Goal: Information Seeking & Learning: Learn about a topic

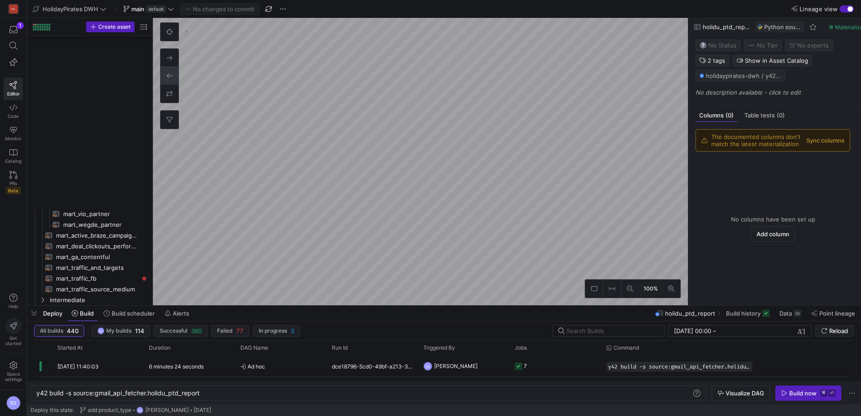
scroll to position [0, 165]
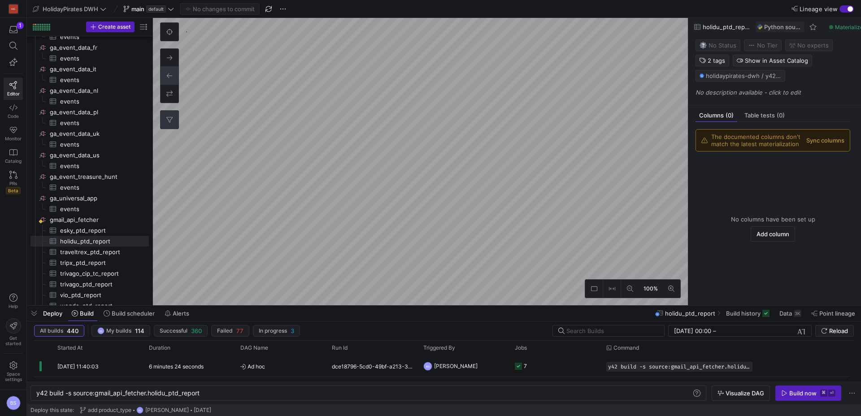
click at [173, 119] on button "0" at bounding box center [170, 120] width 18 height 18
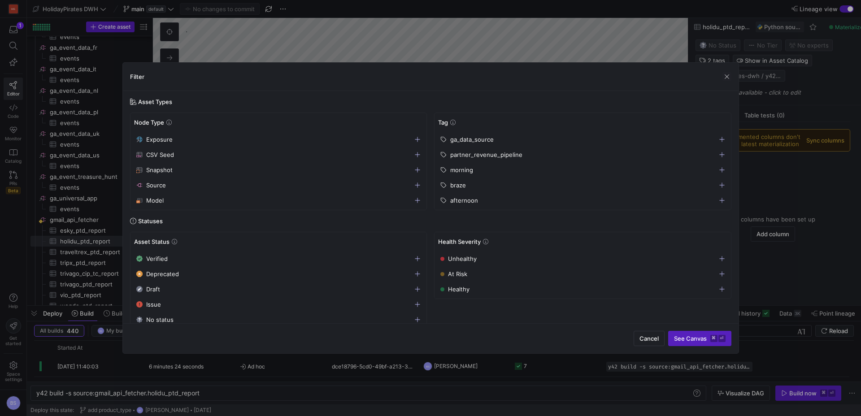
click at [485, 184] on div "braze" at bounding box center [578, 185] width 277 height 7
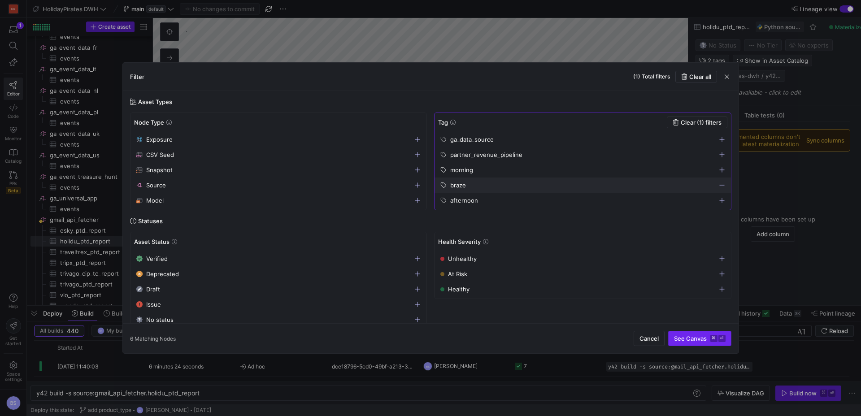
click at [697, 332] on span "submit" at bounding box center [700, 338] width 62 height 14
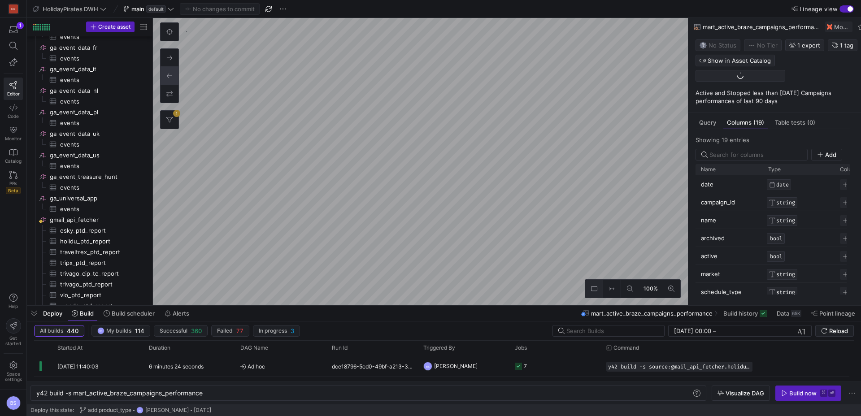
type textarea "y42 build -s mart_active_braze_campaigns_performance"
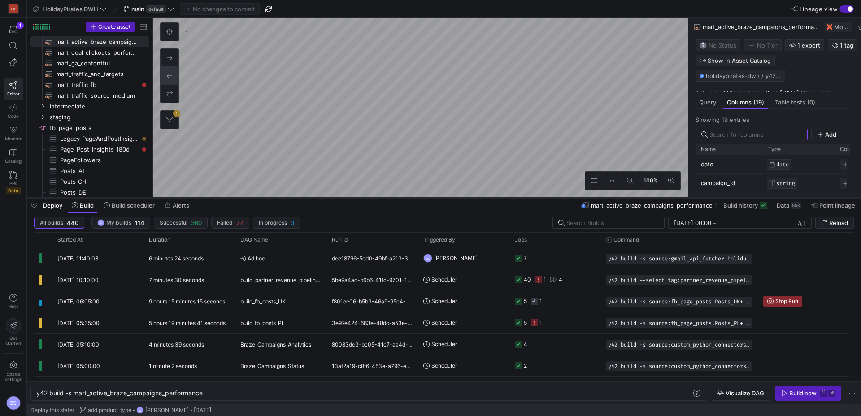
drag, startPoint x: 367, startPoint y: 307, endPoint x: 374, endPoint y: 199, distance: 108.3
click at [374, 199] on div at bounding box center [444, 198] width 834 height 4
click at [790, 204] on span "Data 65K" at bounding box center [789, 205] width 25 height 7
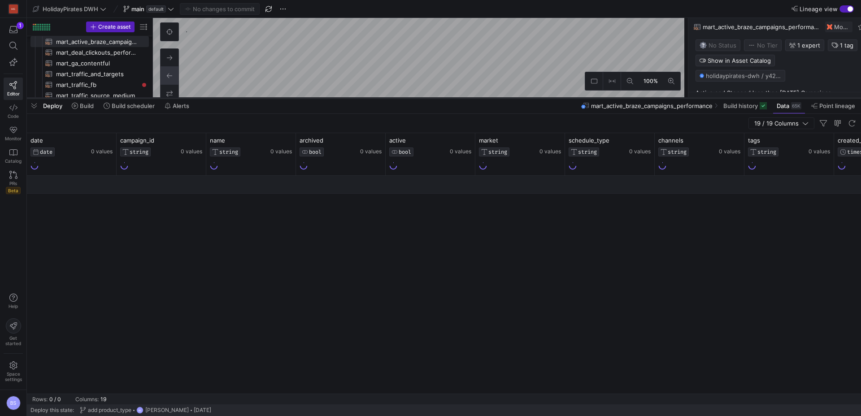
drag, startPoint x: 415, startPoint y: 198, endPoint x: 412, endPoint y: 99, distance: 99.6
click at [412, 99] on div at bounding box center [444, 98] width 834 height 4
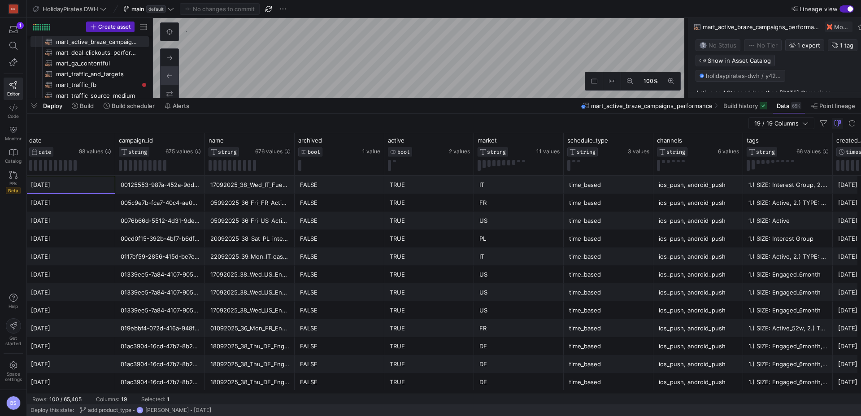
drag, startPoint x: 51, startPoint y: 186, endPoint x: 124, endPoint y: 189, distance: 73.6
click at [124, 189] on div "2025-07-23 00125553-987a-452a-9dd7-0ab15cbeb6ef 17092025_38_Wed_IT_Fuerteventur…" at bounding box center [878, 185] width 1704 height 18
click at [268, 192] on div "17092025_38_Wed_IT_Fuerteventura_Canary_Spain_interestgroup_AllInclusive_deal_r…" at bounding box center [249, 184] width 79 height 17
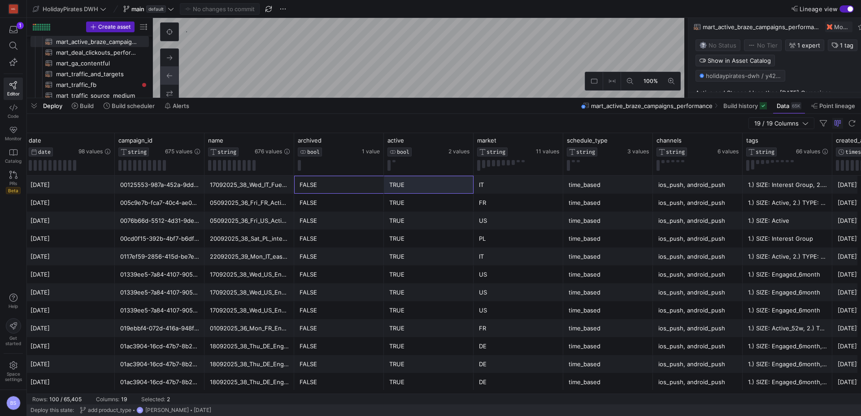
drag, startPoint x: 336, startPoint y: 187, endPoint x: 435, endPoint y: 185, distance: 98.7
click at [435, 185] on div "2025-07-23 00125553-987a-452a-9dd7-0ab15cbeb6ef 17092025_38_Wed_IT_Fuerteventur…" at bounding box center [877, 185] width 1704 height 18
click at [435, 185] on div "TRUE" at bounding box center [428, 184] width 79 height 17
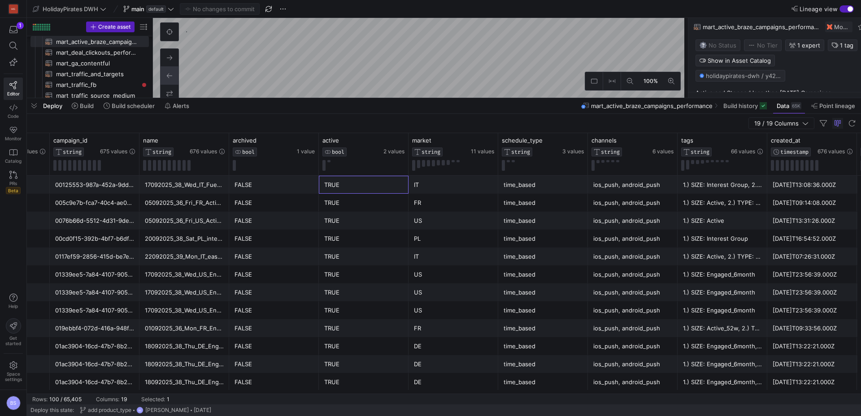
scroll to position [0, 0]
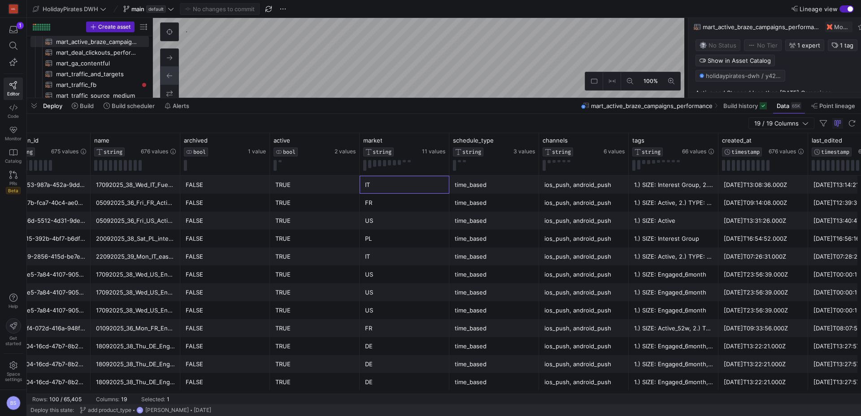
click at [387, 184] on div "IT" at bounding box center [404, 184] width 79 height 17
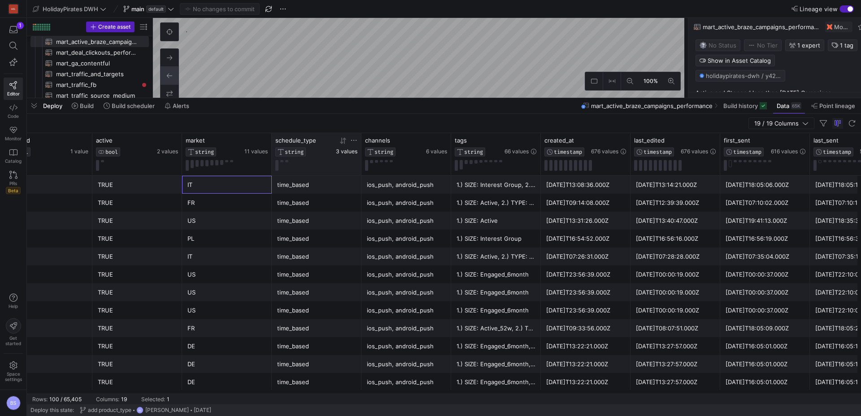
click at [347, 150] on span "3 values" at bounding box center [347, 151] width 22 height 6
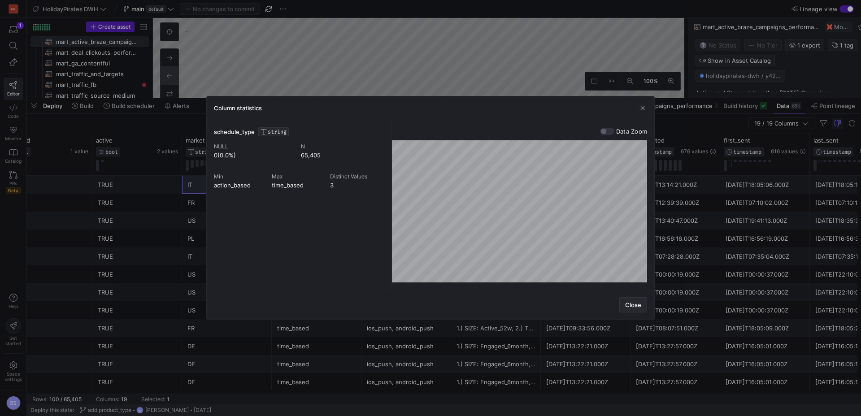
click at [635, 308] on span "Close" at bounding box center [633, 304] width 16 height 7
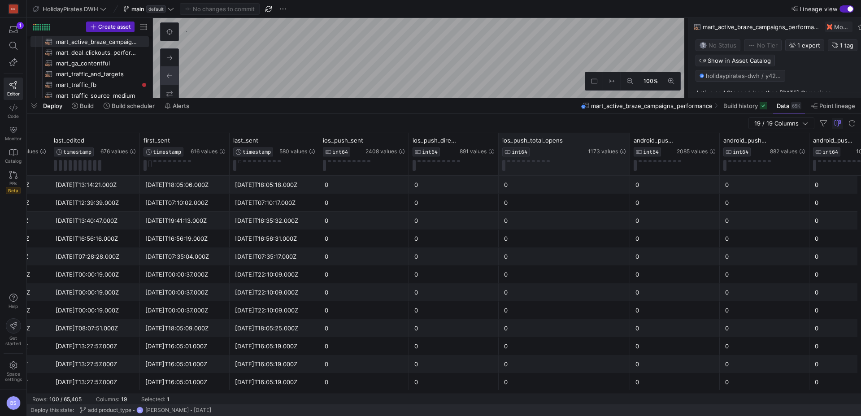
drag, startPoint x: 587, startPoint y: 142, endPoint x: 635, endPoint y: 142, distance: 48.0
click at [631, 142] on div at bounding box center [630, 154] width 4 height 42
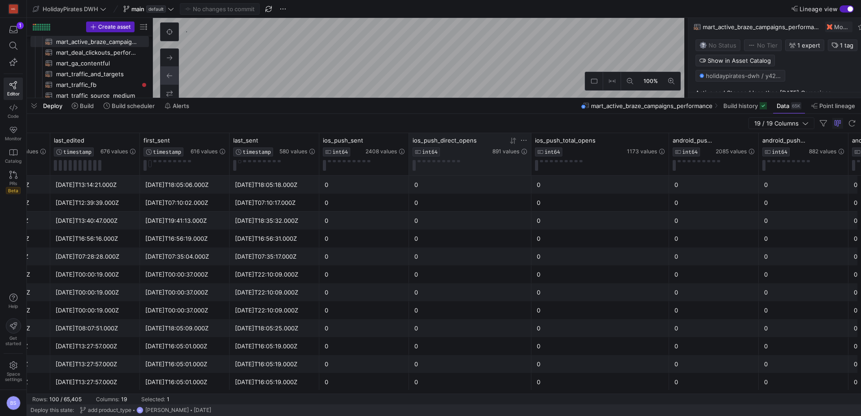
drag, startPoint x: 496, startPoint y: 145, endPoint x: 519, endPoint y: 146, distance: 22.4
click at [529, 144] on div at bounding box center [531, 154] width 4 height 42
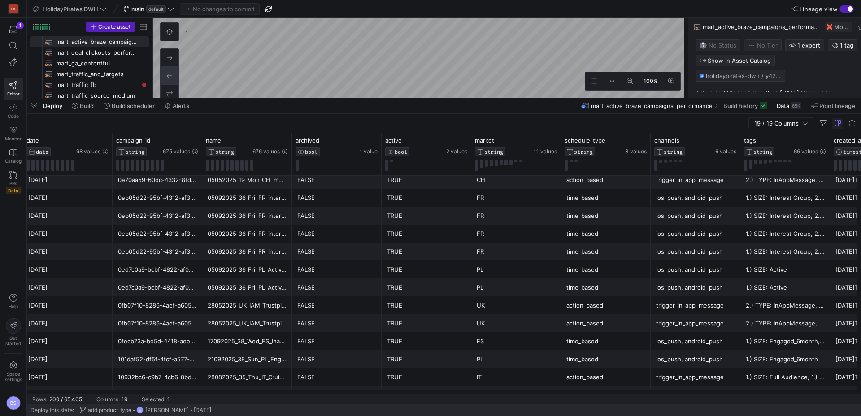
scroll to position [0, 4]
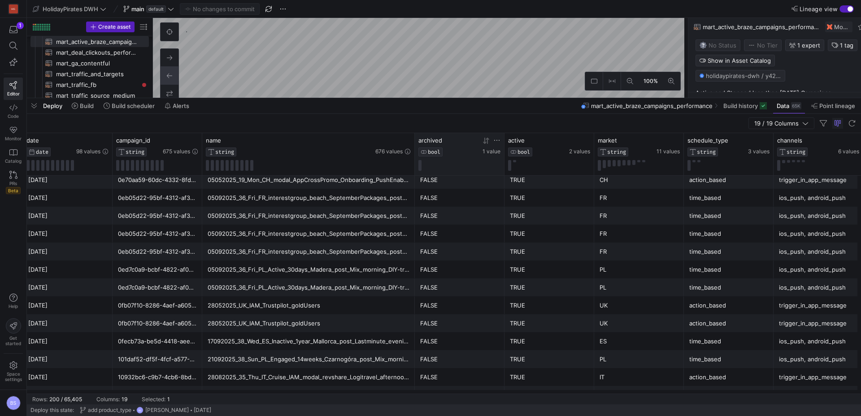
drag, startPoint x: 290, startPoint y: 142, endPoint x: 471, endPoint y: 145, distance: 180.8
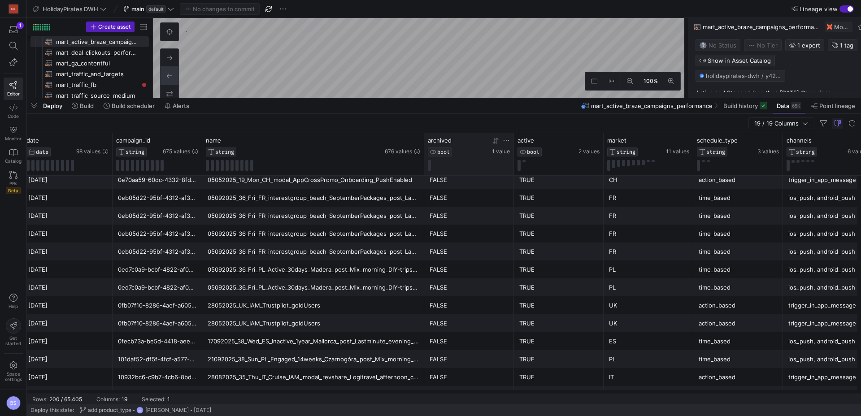
drag, startPoint x: 413, startPoint y: 147, endPoint x: 456, endPoint y: 146, distance: 43.1
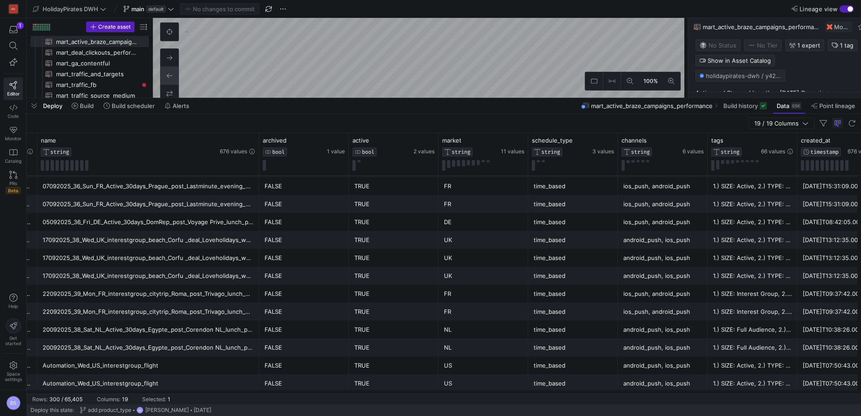
scroll to position [0, 287]
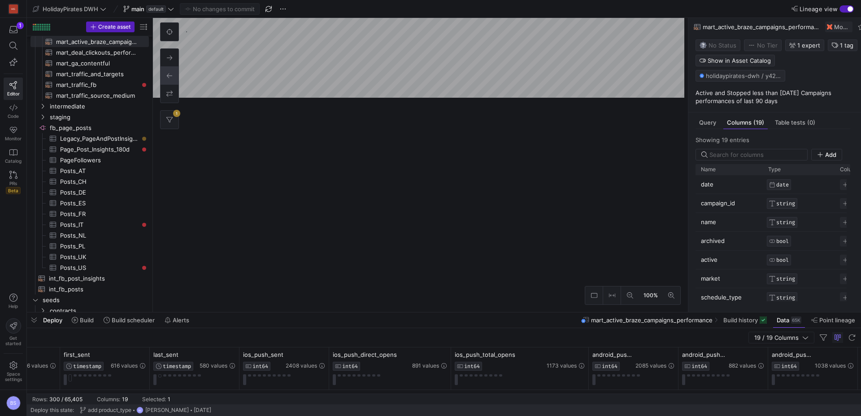
drag, startPoint x: 560, startPoint y: 98, endPoint x: 616, endPoint y: 222, distance: 135.9
click at [567, 312] on div at bounding box center [444, 313] width 834 height 4
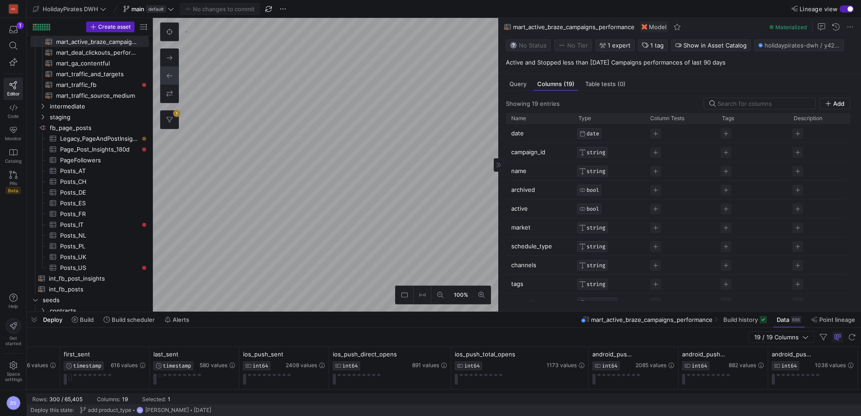
drag, startPoint x: 687, startPoint y: 188, endPoint x: 554, endPoint y: 115, distance: 151.3
click at [498, 165] on div at bounding box center [498, 165] width 0 height 294
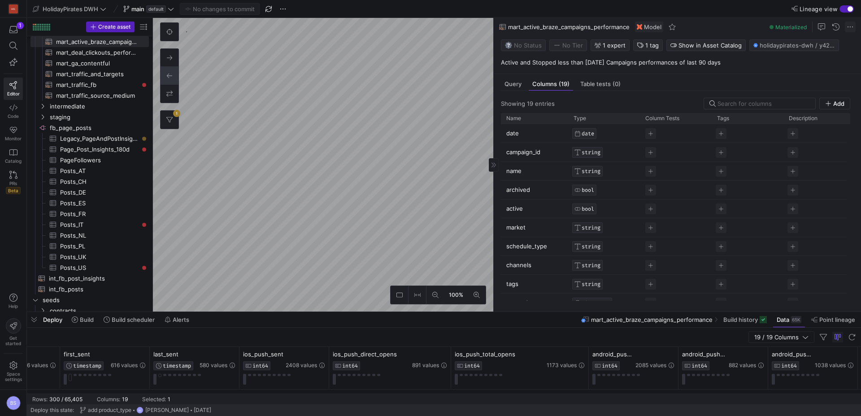
click at [850, 26] on span at bounding box center [850, 27] width 11 height 11
click at [726, 66] on div at bounding box center [430, 208] width 861 height 416
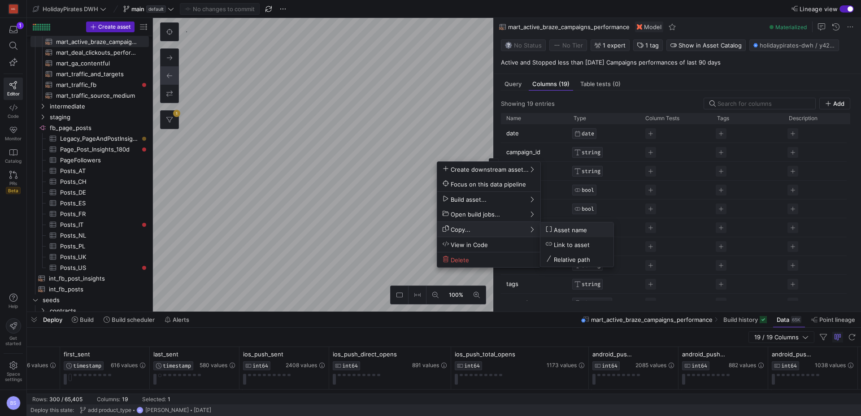
click at [556, 244] on span "Link to asset" at bounding box center [568, 245] width 44 height 8
click at [583, 245] on span "Link to asset" at bounding box center [574, 247] width 44 height 8
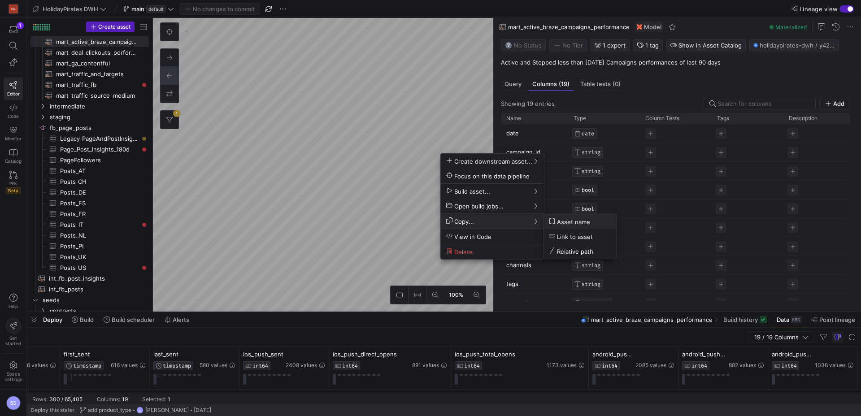
click at [566, 223] on span "Asset name" at bounding box center [569, 222] width 41 height 8
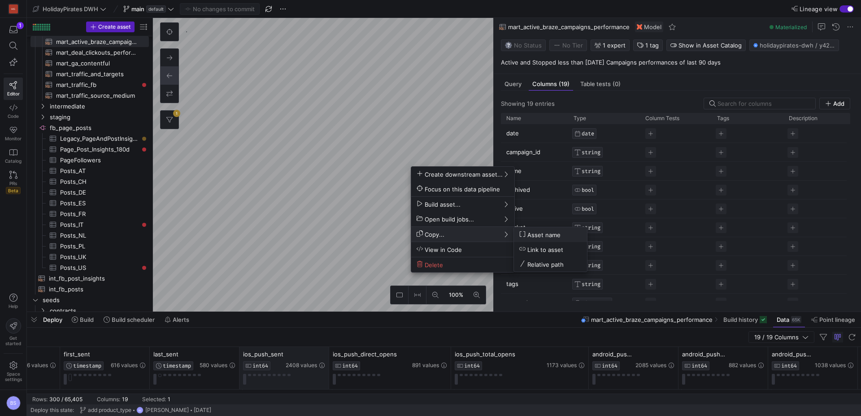
drag, startPoint x: 554, startPoint y: 264, endPoint x: 286, endPoint y: 347, distance: 280.7
click at [553, 264] on span "Relative path" at bounding box center [541, 265] width 44 height 8
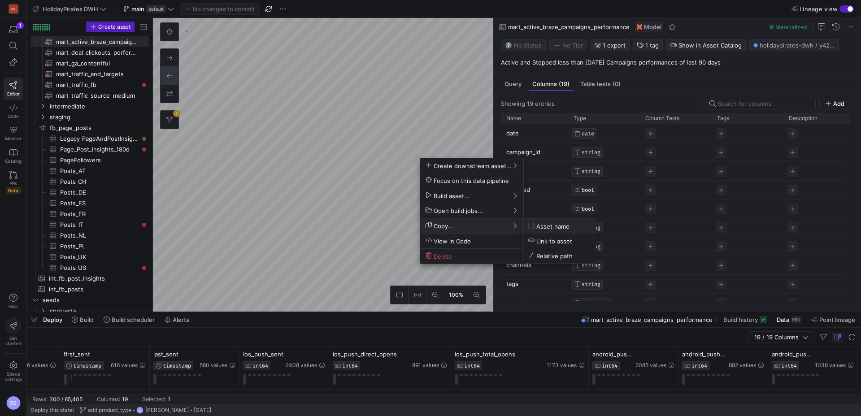
click at [491, 228] on span "Copy..." at bounding box center [472, 226] width 92 height 8
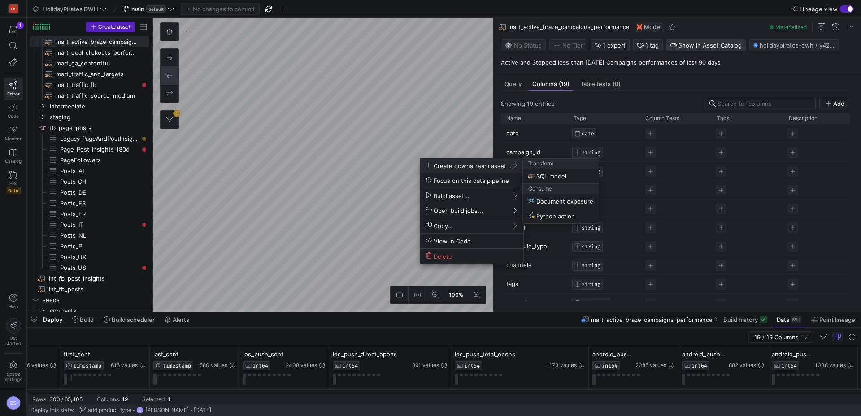
click at [702, 50] on div at bounding box center [430, 208] width 861 height 416
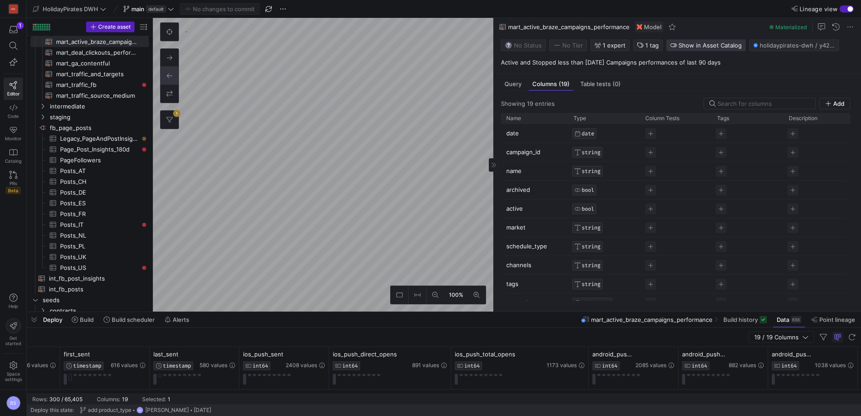
click at [701, 49] on span "button" at bounding box center [706, 45] width 78 height 11
click at [696, 57] on span "Show in Asset Catalog" at bounding box center [698, 59] width 57 height 6
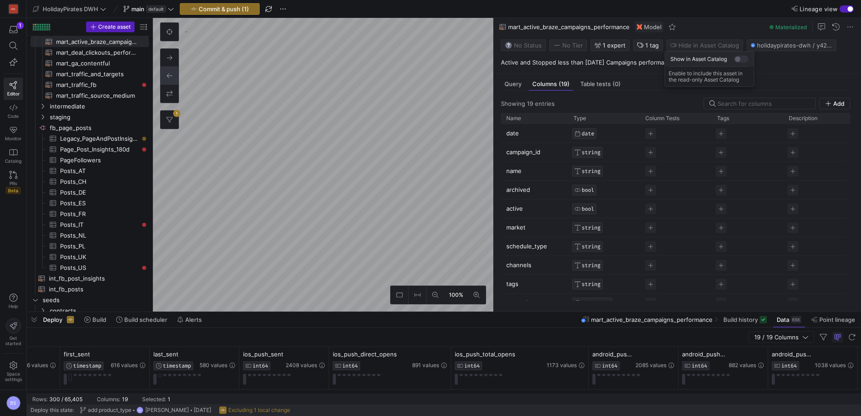
click at [696, 57] on span "Show in Asset Catalog" at bounding box center [698, 59] width 57 height 6
click at [704, 45] on div at bounding box center [430, 208] width 861 height 416
click at [707, 42] on span "Show in Asset Catalog" at bounding box center [709, 45] width 63 height 7
click at [706, 43] on div at bounding box center [430, 208] width 861 height 416
click at [18, 156] on link "Catalog" at bounding box center [13, 156] width 19 height 22
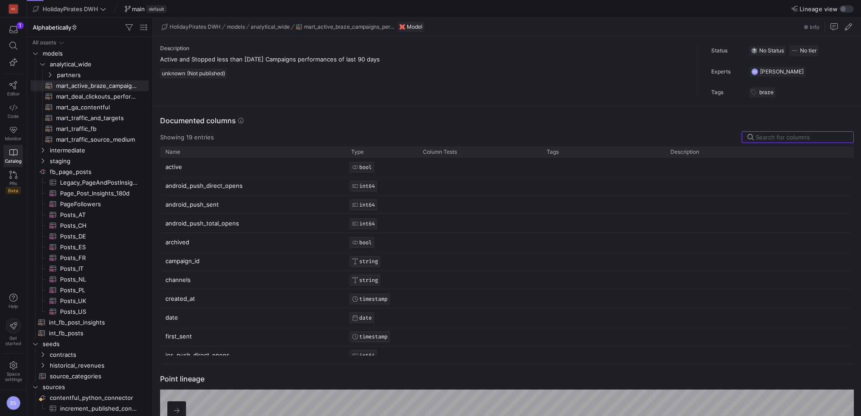
scroll to position [160, 0]
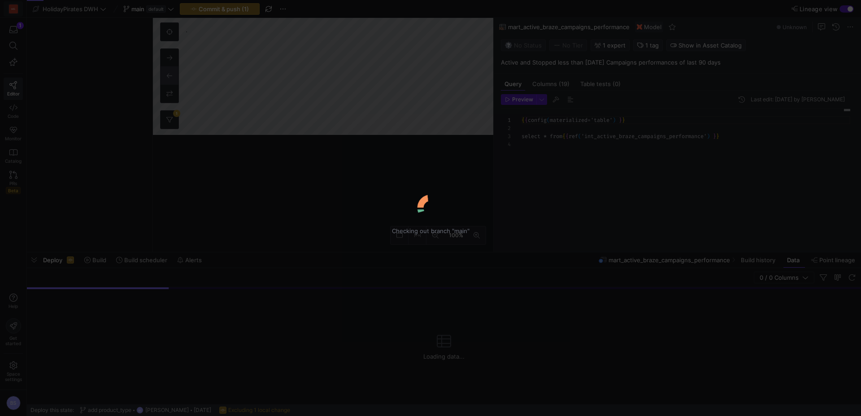
scroll to position [24, 0]
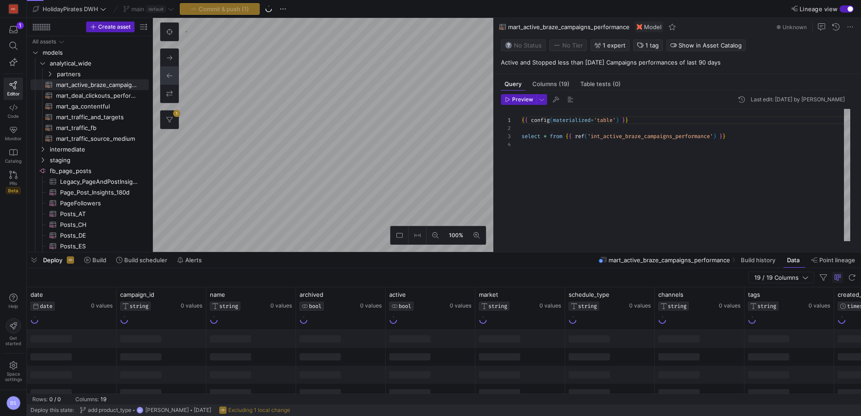
click at [250, 15] on y42-top-nav "HolidayPirates DWH main default Commit & push (1) Lineage view" at bounding box center [444, 9] width 834 height 18
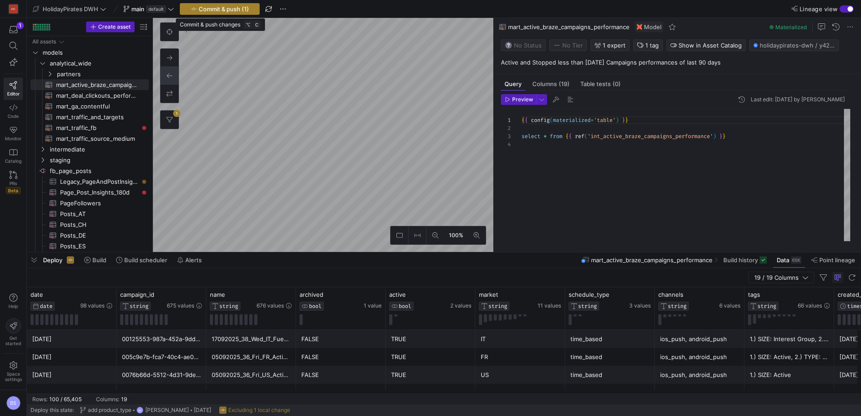
click at [235, 10] on span "Commit & push (1)" at bounding box center [224, 8] width 50 height 7
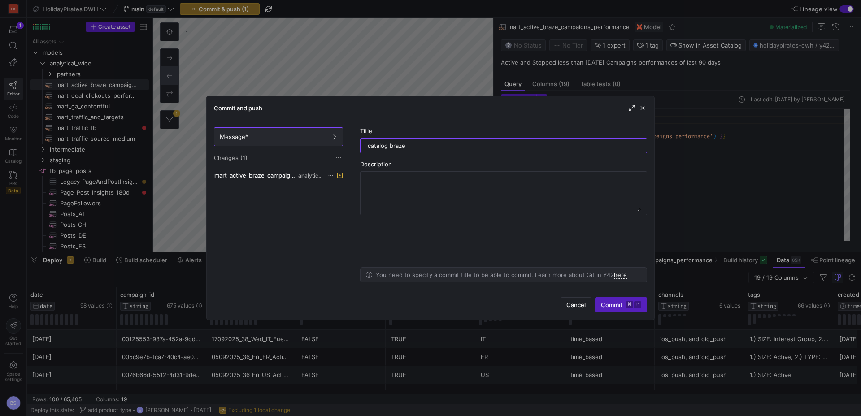
type input "catalog braze"
click at [612, 305] on span "Commit ⌘ ⏎" at bounding box center [621, 304] width 40 height 7
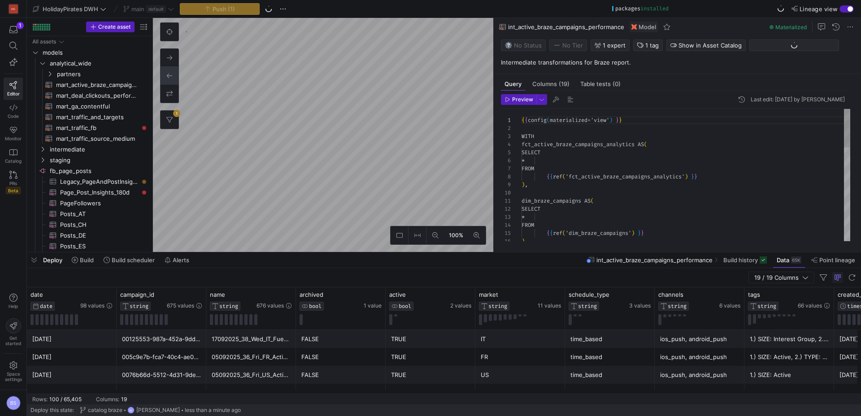
scroll to position [81, 0]
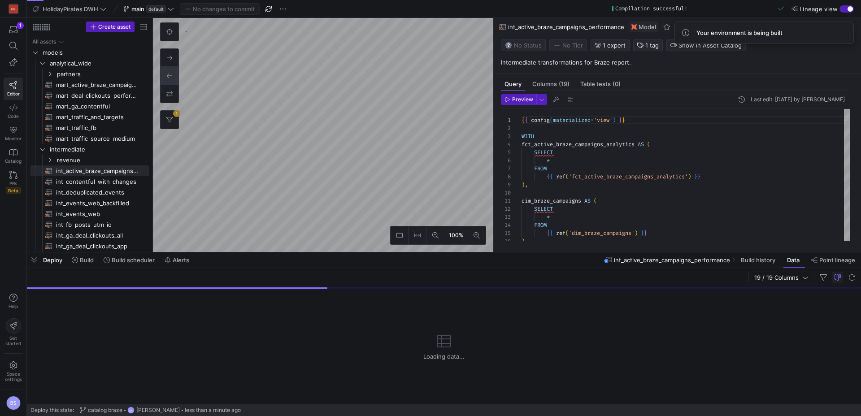
type textarea "{{ config( materialized='incremental', unique_key='id', incremental_strategy='m…"
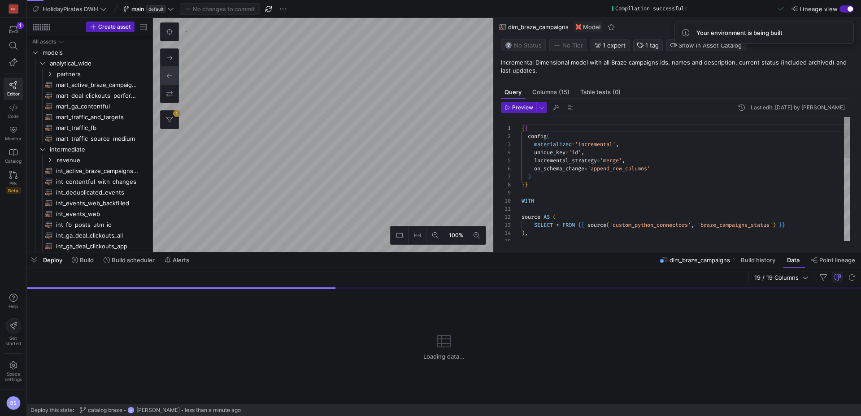
scroll to position [96, 0]
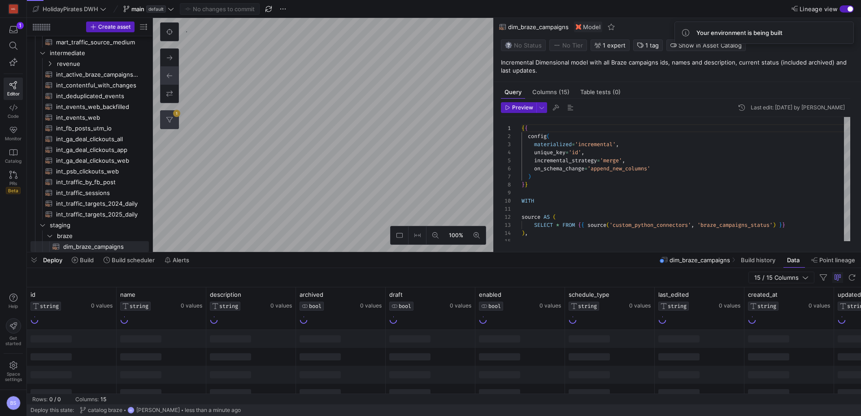
click at [170, 124] on button "1" at bounding box center [170, 120] width 18 height 18
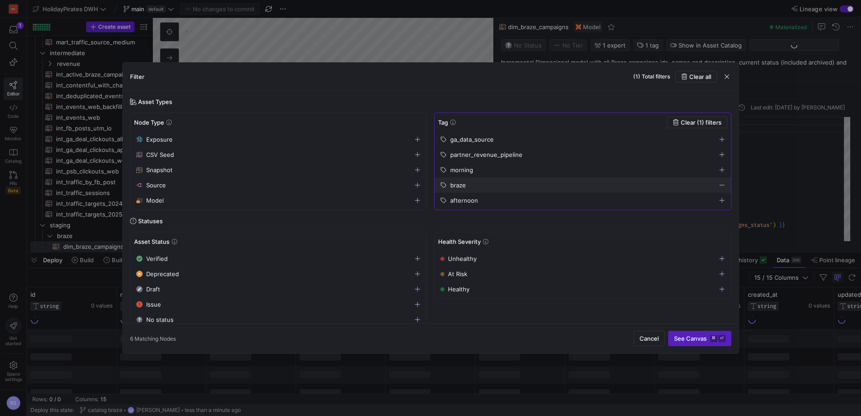
click at [705, 75] on span "Clear all" at bounding box center [700, 76] width 22 height 7
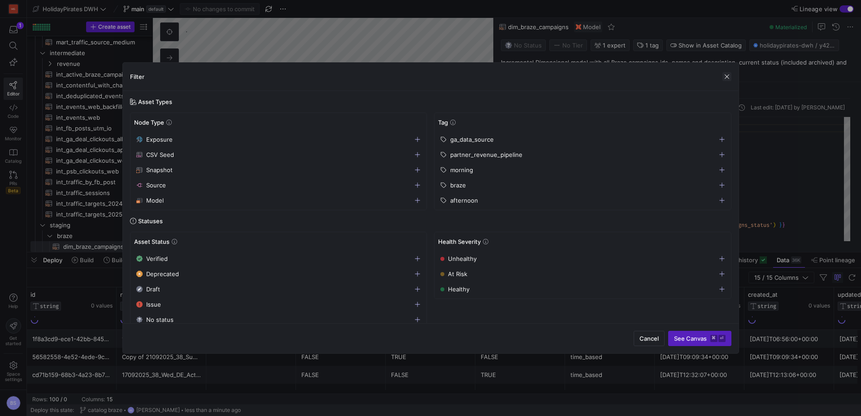
click at [727, 78] on span "button" at bounding box center [726, 76] width 9 height 9
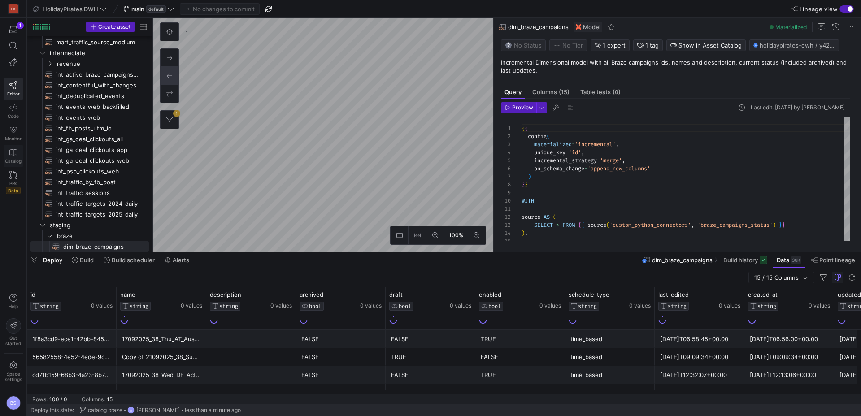
click at [13, 149] on icon at bounding box center [13, 152] width 8 height 6
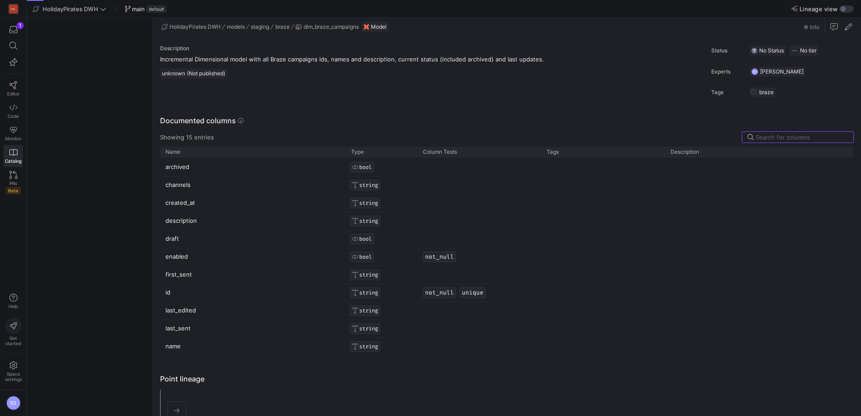
scroll to position [81, 0]
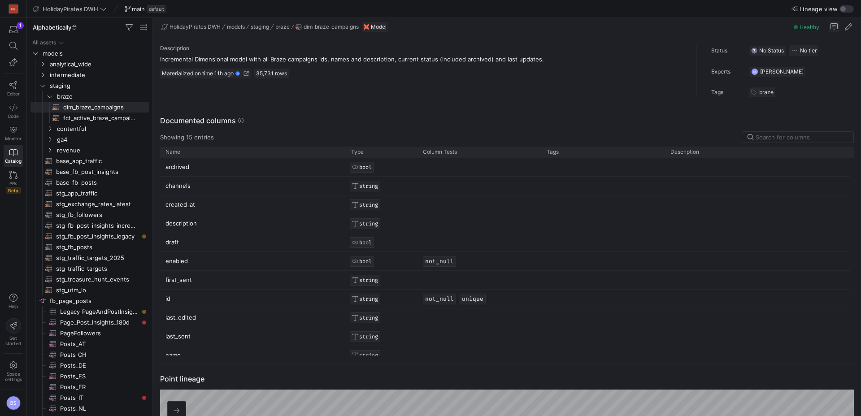
click at [835, 30] on span "button" at bounding box center [834, 27] width 11 height 11
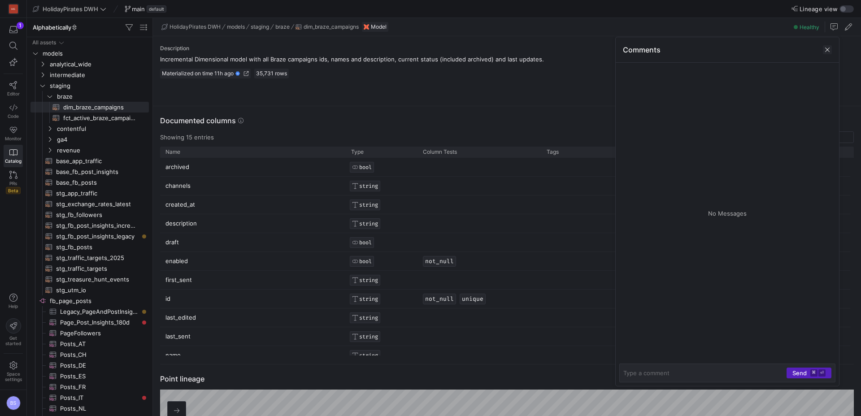
click at [827, 52] on span at bounding box center [827, 49] width 9 height 9
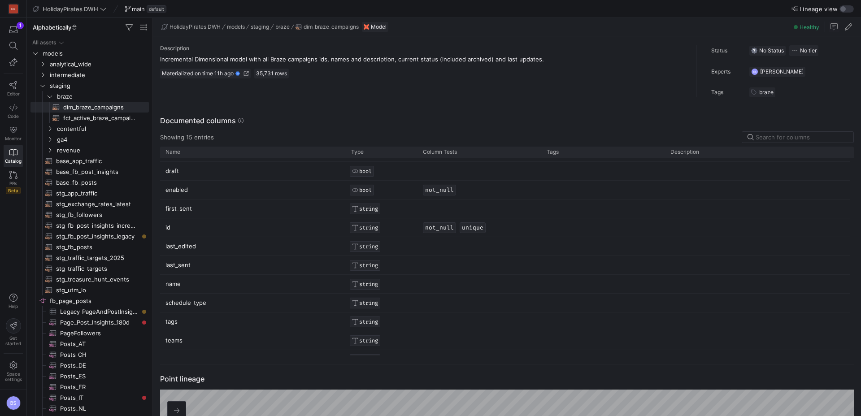
scroll to position [85, 0]
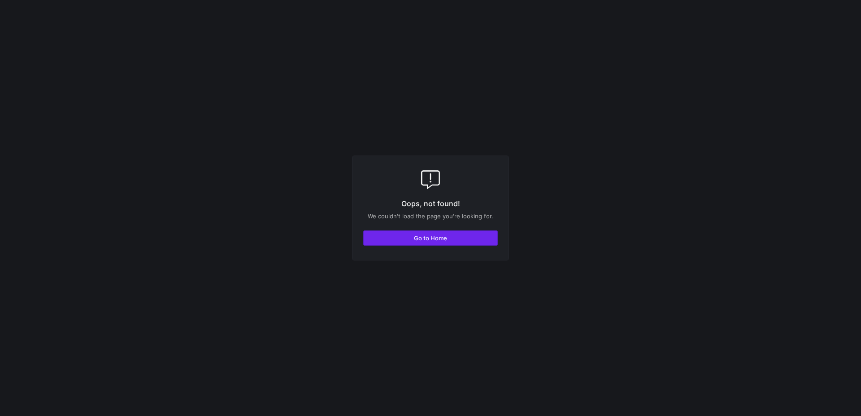
click at [438, 235] on span "Go to Home" at bounding box center [430, 238] width 33 height 7
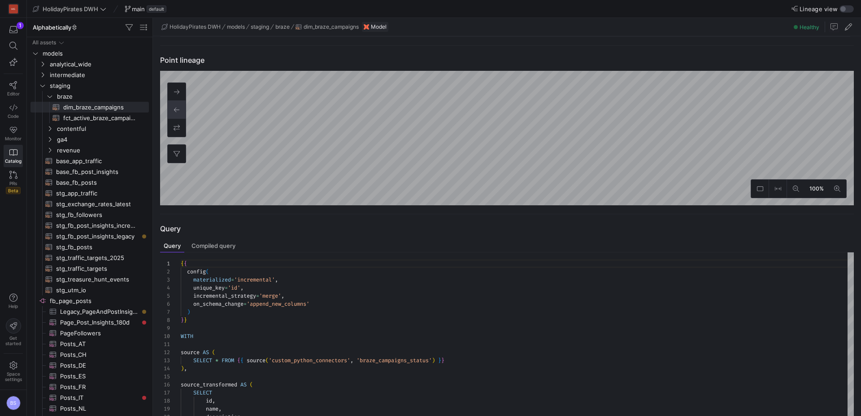
scroll to position [458, 0]
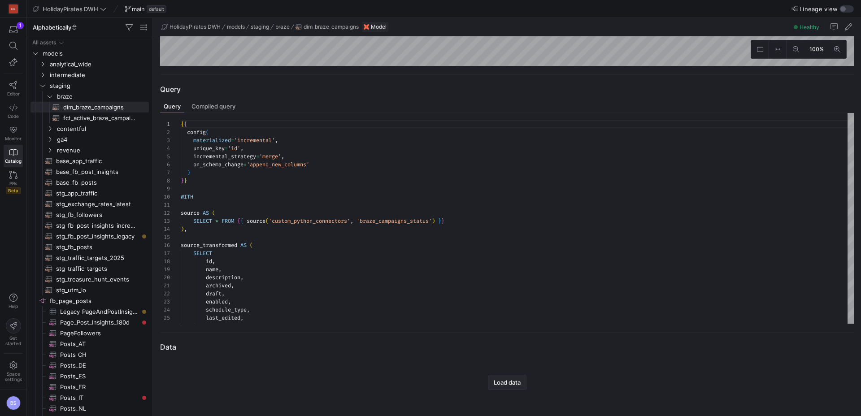
click at [504, 387] on span "button" at bounding box center [507, 382] width 38 height 14
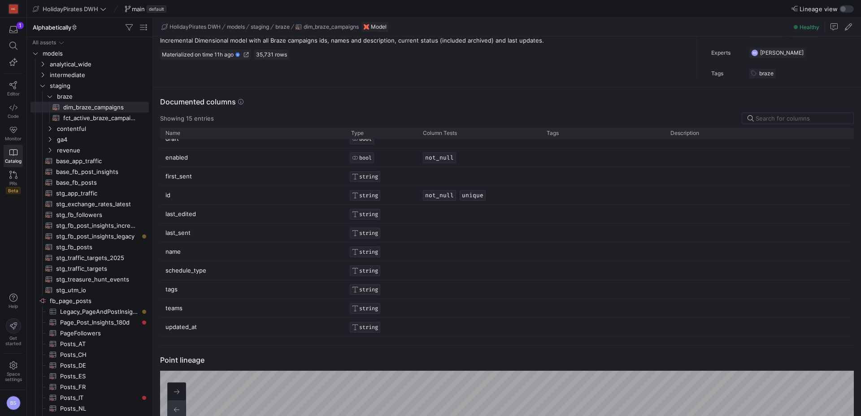
scroll to position [0, 0]
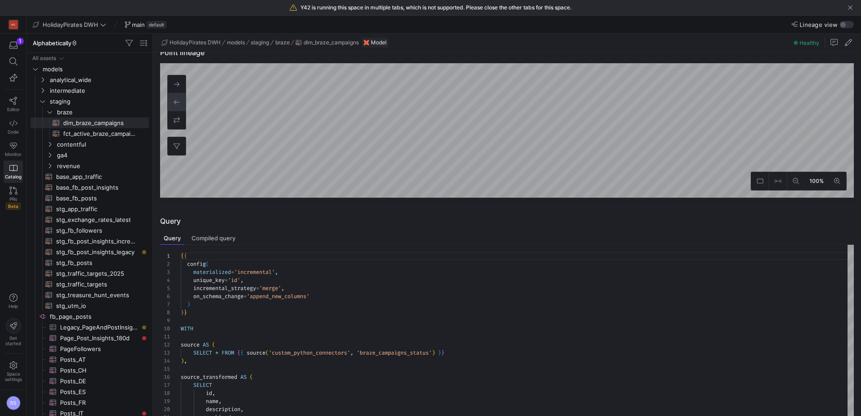
scroll to position [336, 0]
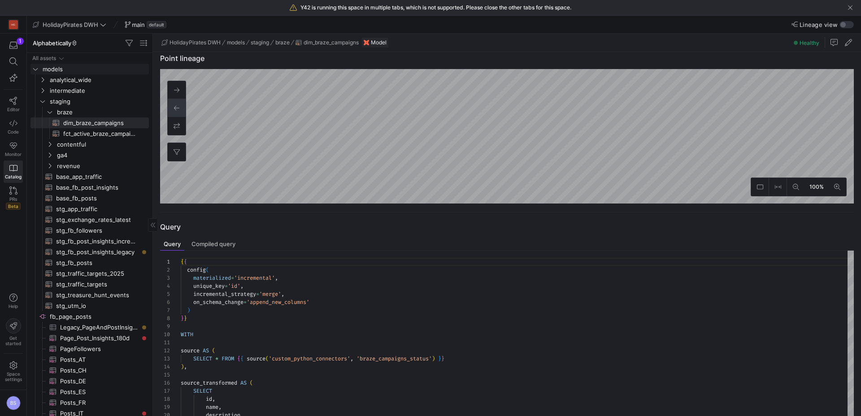
click at [87, 78] on span "analytical_wide" at bounding box center [99, 80] width 98 height 10
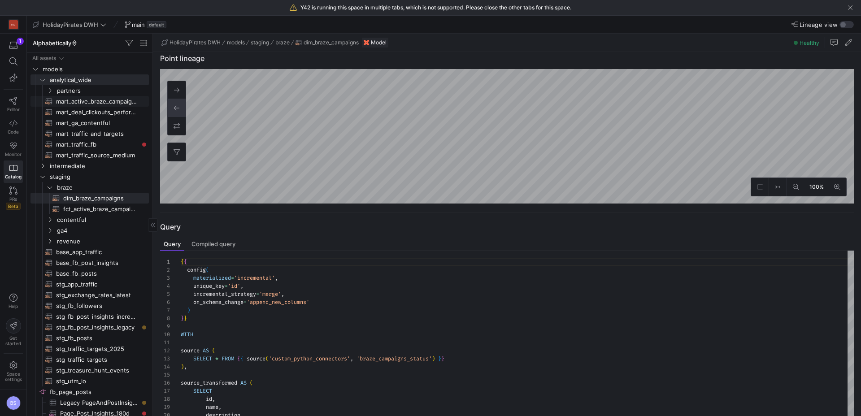
click at [97, 102] on span "mart_active_braze_campaigns_performance​​​​​​​​​​" at bounding box center [97, 101] width 83 height 10
type textarea "{{ config(materialized='table') }} select * from {{ ref('int_active_braze_campa…"
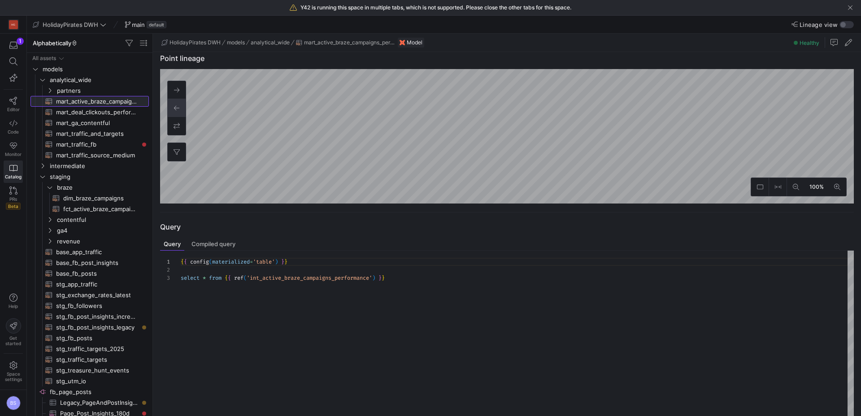
scroll to position [295, 0]
